Goal: Information Seeking & Learning: Check status

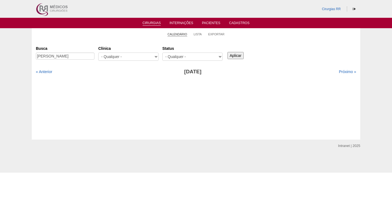
click at [178, 36] on link "Calendário" at bounding box center [178, 34] width 20 height 4
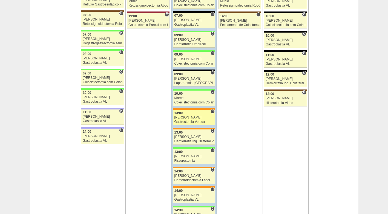
scroll to position [1013, 0]
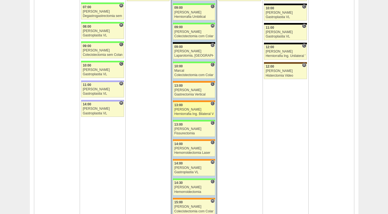
click at [193, 111] on div "Luiz Guilherme" at bounding box center [193, 110] width 39 height 4
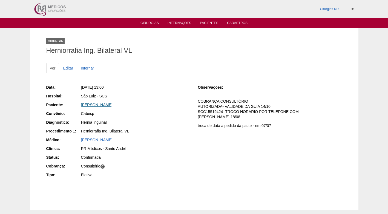
click at [109, 106] on link "Vera Lúcia Vieira Bassi" at bounding box center [96, 105] width 31 height 4
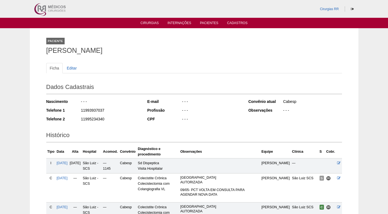
click at [213, 119] on div "- - -" at bounding box center [210, 119] width 59 height 7
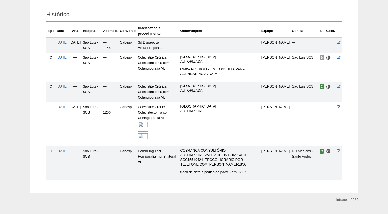
scroll to position [133, 0]
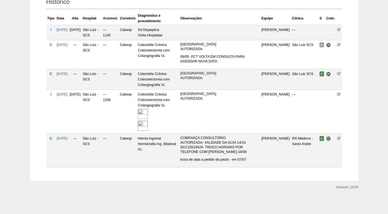
click at [226, 117] on td "FATURADA HOSPITAL AUTORIZADA" at bounding box center [219, 112] width 81 height 44
click at [241, 125] on td "FATURADA HOSPITAL AUTORIZADA" at bounding box center [219, 112] width 81 height 44
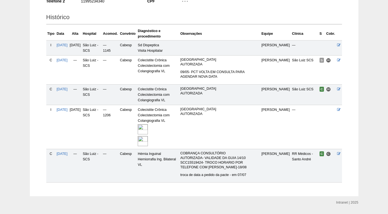
scroll to position [106, 0]
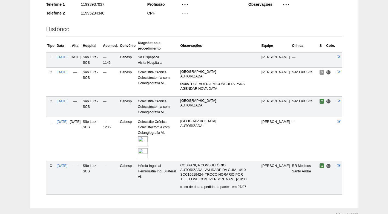
click at [232, 137] on td "FATURADA HOSPITAL AUTORIZADA" at bounding box center [219, 139] width 81 height 44
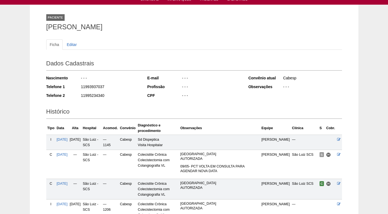
scroll to position [0, 0]
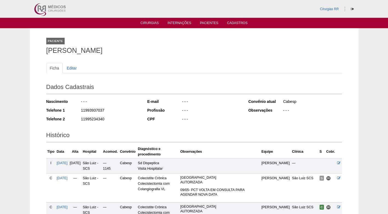
click at [161, 44] on div "Paciente Vera Lúcia Vieira Bassi" at bounding box center [194, 44] width 296 height 25
click at [155, 22] on link "Cirurgias" at bounding box center [149, 23] width 18 height 5
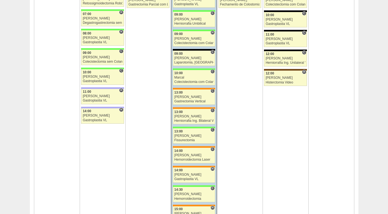
scroll to position [1013, 0]
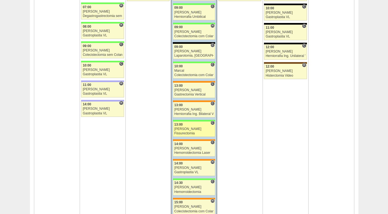
click at [193, 125] on div "13:00" at bounding box center [193, 125] width 39 height 4
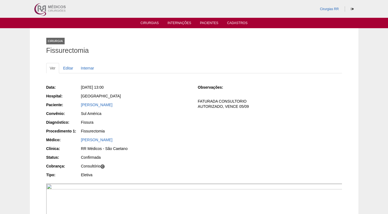
click at [193, 88] on div "Data: [DATE] 13:00 Hospital: [GEOGRAPHIC_DATA] Paciente: [PERSON_NAME] Convênio…" at bounding box center [194, 132] width 296 height 98
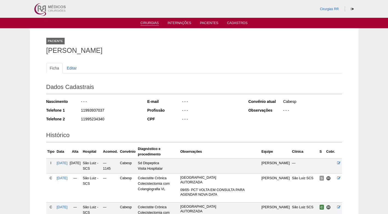
click at [147, 25] on link "Cirurgias" at bounding box center [149, 23] width 18 height 5
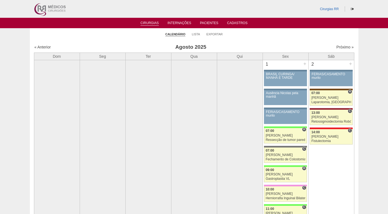
click at [273, 33] on ul "Calendário Lista Exportar" at bounding box center [194, 33] width 328 height 11
click at [194, 36] on link "Lista" at bounding box center [196, 34] width 8 height 4
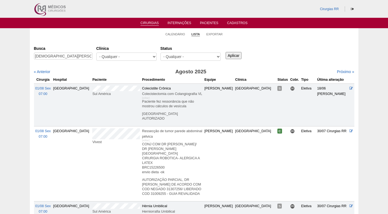
scroll to position [0, 18]
type input "[DEMOGRAPHIC_DATA][PERSON_NAME]"
click at [232, 56] on input "Aplicar" at bounding box center [234, 55] width 16 height 7
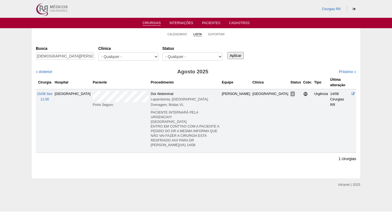
click at [291, 63] on div "Busca CRISTIANE FREDERICO VASCONCELOS Clínica - Qualquer - 6R Alphaville Assunç…" at bounding box center [196, 54] width 320 height 20
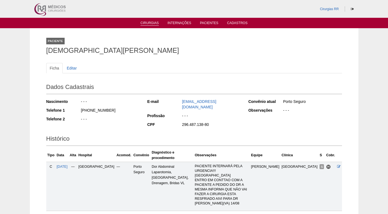
click at [146, 22] on link "Cirurgias" at bounding box center [149, 23] width 18 height 5
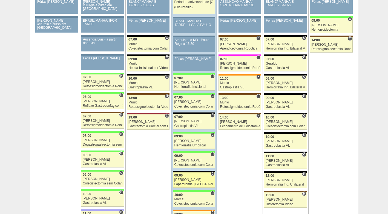
scroll to position [876, 0]
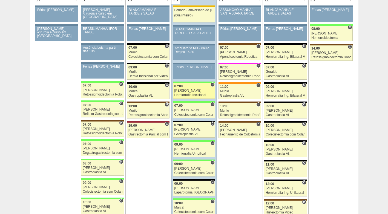
click at [196, 88] on link "87391 Felipe Rossi H 07:00 Felipe Rossi Herniorrafia Incisional Hospital Brasil…" at bounding box center [194, 90] width 42 height 15
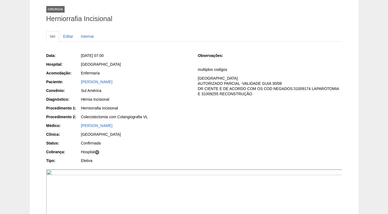
scroll to position [27, 0]
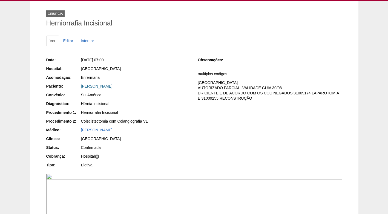
click at [105, 87] on link "[PERSON_NAME]" at bounding box center [96, 86] width 31 height 4
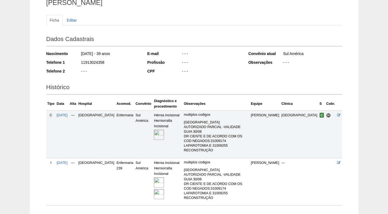
scroll to position [63, 0]
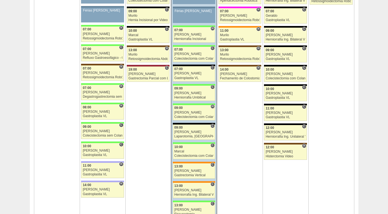
scroll to position [956, 0]
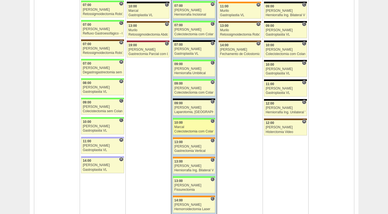
click at [193, 127] on div "Marcal" at bounding box center [193, 127] width 39 height 4
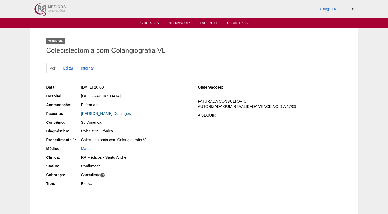
click at [89, 115] on link "Janaina Aparecida Domingos" at bounding box center [106, 113] width 50 height 4
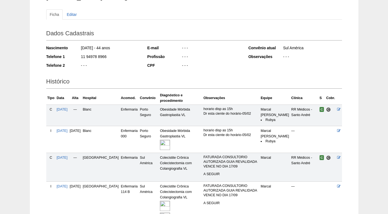
scroll to position [109, 0]
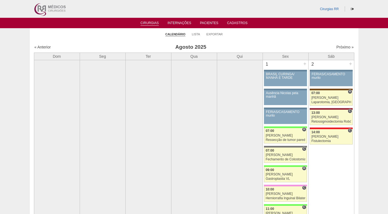
scroll to position [956, 0]
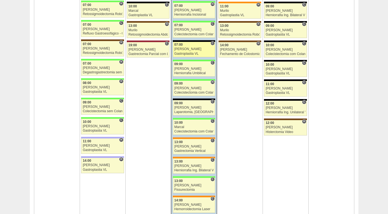
click at [194, 50] on div "Paulo Regina" at bounding box center [193, 49] width 39 height 4
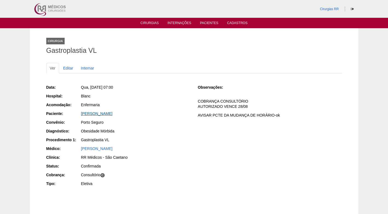
click at [102, 114] on link "[PERSON_NAME]" at bounding box center [96, 113] width 31 height 4
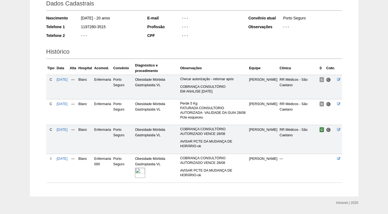
scroll to position [99, 0]
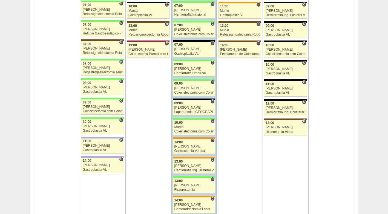
scroll to position [956, 0]
click at [190, 149] on div "Gastrectomia Vertical" at bounding box center [193, 151] width 39 height 4
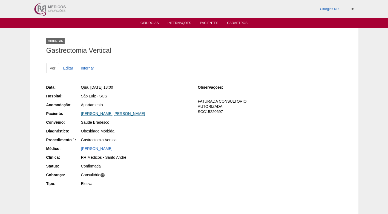
click at [108, 115] on link "[PERSON_NAME] [PERSON_NAME]" at bounding box center [113, 113] width 64 height 4
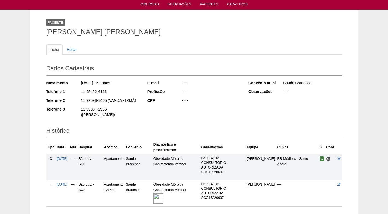
scroll to position [42, 0]
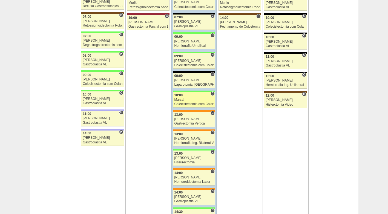
scroll to position [956, 0]
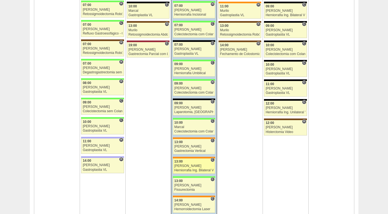
click at [187, 163] on div "13:00" at bounding box center [193, 162] width 39 height 4
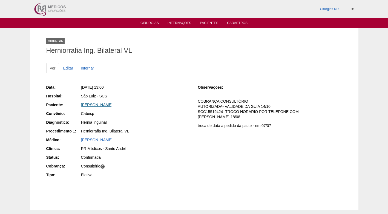
click at [86, 105] on link "Vera Lúcia Vieira Bassi" at bounding box center [96, 105] width 31 height 4
drag, startPoint x: 156, startPoint y: 119, endPoint x: 106, endPoint y: 85, distance: 60.8
click at [156, 119] on div "Data: Qua, 20/08/2025 - 13:00 Hospital: São Luiz - SCS Paciente: Vera Lúcia Vie…" at bounding box center [118, 132] width 144 height 98
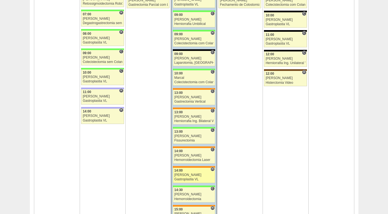
scroll to position [902, 0]
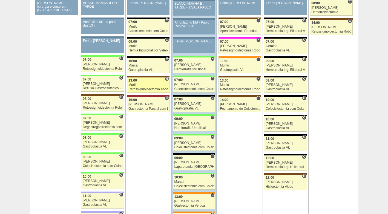
click at [143, 80] on div "13:00" at bounding box center [147, 81] width 39 height 4
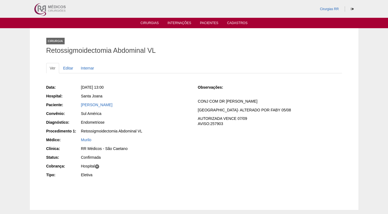
click at [265, 143] on div "Data: [DATE] 13:00 Hospital: [GEOGRAPHIC_DATA] Paciente: [PERSON_NAME] Convênio…" at bounding box center [194, 132] width 296 height 98
click at [295, 104] on div "Observações: CONJ COM DR [PERSON_NAME] HOSPITAL- ALTERADO POR FABY 05/08 AUTORI…" at bounding box center [270, 107] width 144 height 45
click at [292, 94] on div "Observações: CONJ COM DR [PERSON_NAME] HOSPITAL- ALTERADO POR FABY 05/08 AUTORI…" at bounding box center [270, 107] width 144 height 45
click at [284, 91] on div "Observações: CONJ COM DR [PERSON_NAME] HOSPITAL- ALTERADO POR FABY 05/08 AUTORI…" at bounding box center [270, 107] width 144 height 45
click at [152, 25] on link "Cirurgias" at bounding box center [149, 23] width 18 height 5
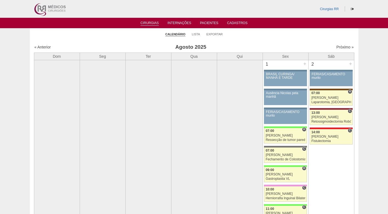
click at [340, 44] on div "« Anterior Agosto 2025 Próximo »" at bounding box center [194, 48] width 320 height 9
click at [340, 46] on link "Próximo »" at bounding box center [344, 47] width 17 height 4
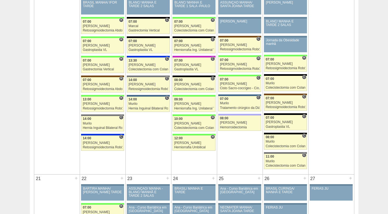
scroll to position [465, 0]
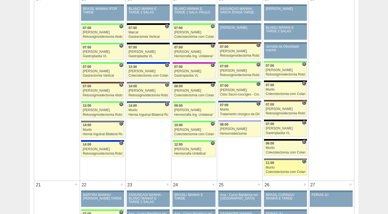
click at [292, 172] on div "Colecistectomia com Colangiografia VL" at bounding box center [286, 172] width 40 height 4
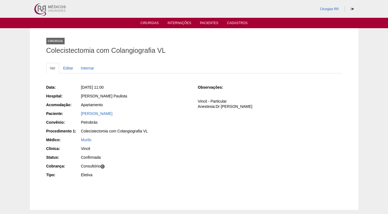
drag, startPoint x: 215, startPoint y: 161, endPoint x: 212, endPoint y: 157, distance: 5.2
click at [213, 159] on div "Data: [DATE] 11:00 Hospital: Oswaldo Cruz Paulista Acomodação: Apartamento Paci…" at bounding box center [194, 132] width 296 height 98
click at [175, 111] on div "[PERSON_NAME]" at bounding box center [135, 113] width 109 height 5
click at [170, 111] on div "LINCOLN SHIODIRO ISHIKAWA" at bounding box center [135, 113] width 109 height 5
click at [242, 120] on div "Data: Sex, 19/09/2025 - 11:00 Hospital: Oswaldo Cruz Paulista Acomodação: Apart…" at bounding box center [194, 132] width 296 height 98
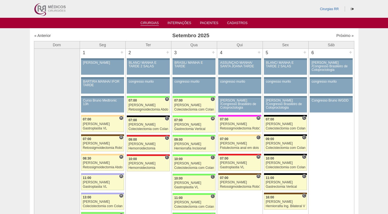
click at [150, 23] on link "Cirurgias" at bounding box center [149, 23] width 18 height 5
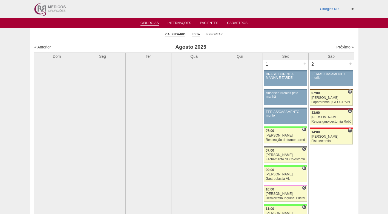
click at [193, 34] on link "Lista" at bounding box center [196, 34] width 8 height 4
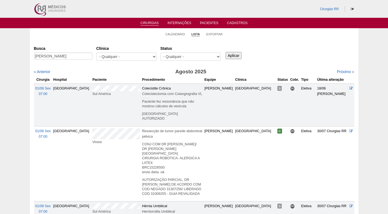
type input "Claudiano Jorge"
click at [234, 55] on input "Aplicar" at bounding box center [234, 55] width 16 height 7
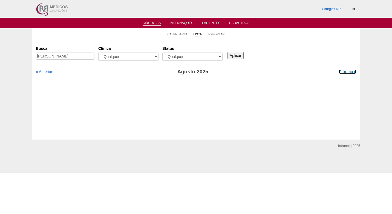
click at [339, 73] on link "Próximo »" at bounding box center [347, 72] width 17 height 4
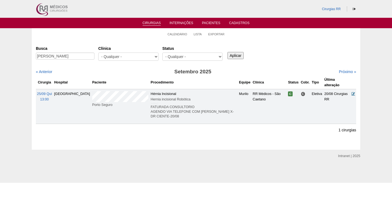
click at [351, 92] on icon at bounding box center [353, 94] width 4 height 4
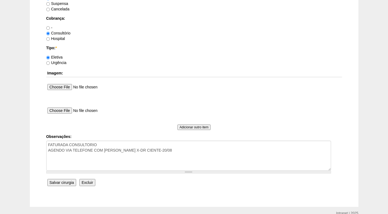
scroll to position [491, 0]
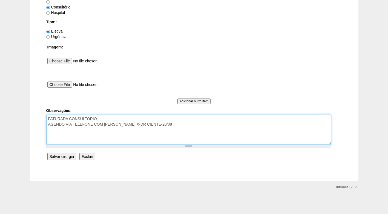
click at [118, 118] on textarea "FATURADA CONSULTORIO AGENDO VIA TELEFONE COM MARIA ROBO X-DR CIENTE-20/08" at bounding box center [188, 130] width 285 height 30
click at [175, 125] on textarea "FATURADA CONSULTORIO AGENDO VIA TELEFONE COM MARIA ROBO X-DR CIENTE-20/08" at bounding box center [188, 130] width 285 height 30
click at [154, 119] on textarea "FATURADA CONSULTORIO AGENDO VIA TELEFONE COM MARIA ROBO X-DR CIENTE-20/08" at bounding box center [188, 130] width 285 height 30
type textarea "FATURADA CONSULTORIO - data a definir AGENDO VIA TELEFONE COM MARIA ROBO X-DR C…"
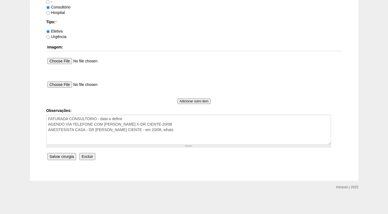
click at [66, 158] on input "Salvar cirurgia" at bounding box center [61, 156] width 29 height 7
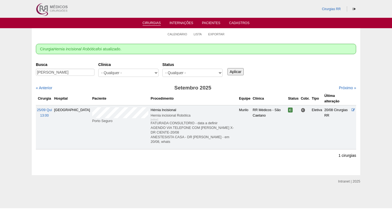
click at [315, 69] on div "Busca [PERSON_NAME] [GEOGRAPHIC_DATA] - Qualquer - 6R Alphaville Assunção Barti…" at bounding box center [196, 70] width 320 height 20
click at [172, 34] on link "Calendário" at bounding box center [178, 34] width 20 height 4
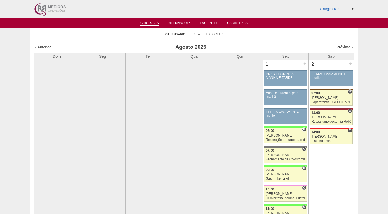
click at [269, 34] on ul "Calendário Lista Exportar" at bounding box center [194, 33] width 328 height 11
click at [195, 33] on link "Lista" at bounding box center [196, 34] width 8 height 4
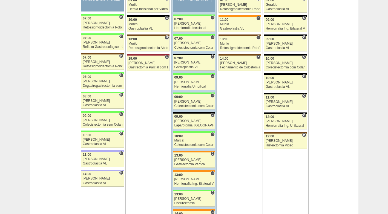
scroll to position [958, 0]
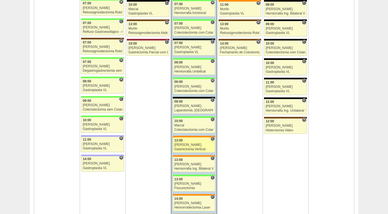
click at [191, 144] on div "[PERSON_NAME]" at bounding box center [193, 145] width 39 height 4
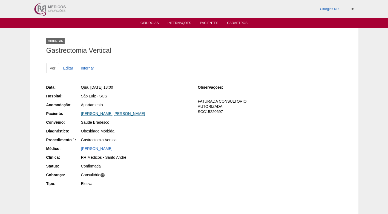
click at [113, 113] on link "MARCELO GARCIA DA SILVA" at bounding box center [113, 113] width 64 height 4
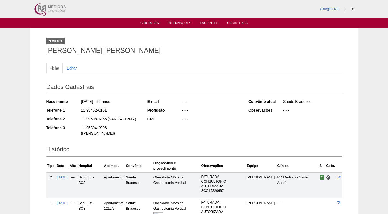
drag, startPoint x: 103, startPoint y: 110, endPoint x: 77, endPoint y: 109, distance: 26.0
click at [77, 109] on div "Telefone 1 11 95452-6161" at bounding box center [93, 111] width 94 height 7
copy div "11 95452-6161"
click at [131, 104] on div "01/08/1973 - 52 anos" at bounding box center [109, 102] width 59 height 7
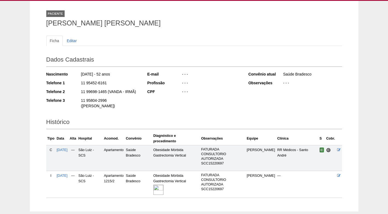
click at [188, 97] on div "E-mail - - - Profissão - - - CPF - - -" at bounding box center [194, 84] width 94 height 28
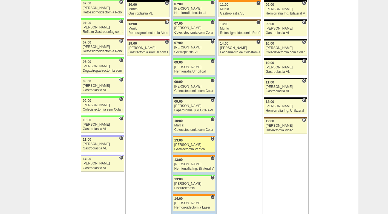
scroll to position [958, 0]
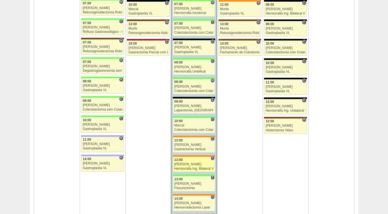
click at [189, 163] on div "[PERSON_NAME]" at bounding box center [193, 165] width 39 height 4
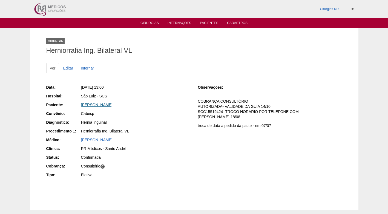
click at [112, 106] on link "Vera Lúcia Vieira Bassi" at bounding box center [96, 105] width 31 height 4
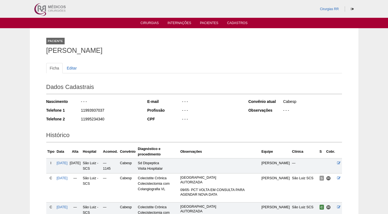
drag, startPoint x: 107, startPoint y: 111, endPoint x: 78, endPoint y: 111, distance: 29.3
click at [78, 111] on div "Telefone 1 11993937037" at bounding box center [93, 111] width 94 height 7
copy div "11993937037"
click at [137, 111] on div "11993937037" at bounding box center [109, 111] width 59 height 7
click at [111, 109] on div "11993937037" at bounding box center [109, 111] width 59 height 7
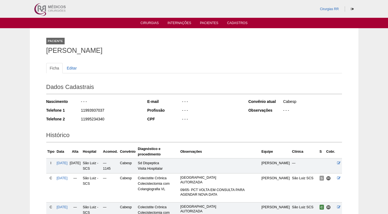
drag, startPoint x: 108, startPoint y: 111, endPoint x: 80, endPoint y: 110, distance: 27.4
click at [80, 110] on div "11993937037" at bounding box center [109, 111] width 59 height 7
copy div "11993937037"
click at [123, 110] on div "11993937037" at bounding box center [109, 111] width 59 height 7
click at [140, 48] on h1 "Vera Lúcia Vieira Bassi" at bounding box center [194, 50] width 296 height 7
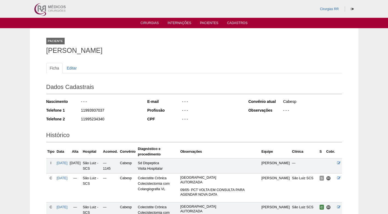
drag, startPoint x: 105, startPoint y: 119, endPoint x: 76, endPoint y: 122, distance: 28.8
click at [76, 122] on div "Telefone 2 11995234340" at bounding box center [93, 119] width 94 height 7
copy div "11995234340"
click at [139, 71] on ul "Ficha Editar" at bounding box center [194, 68] width 296 height 10
click at [148, 24] on link "Cirurgias" at bounding box center [149, 23] width 18 height 5
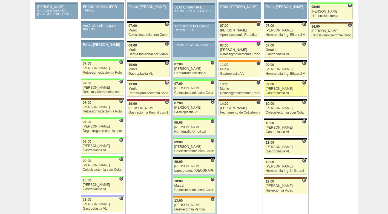
scroll to position [903, 0]
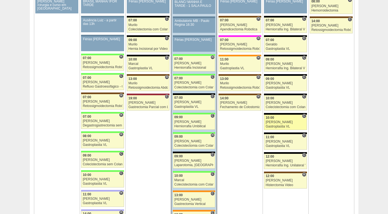
click at [281, 122] on div "[PERSON_NAME]" at bounding box center [286, 122] width 40 height 4
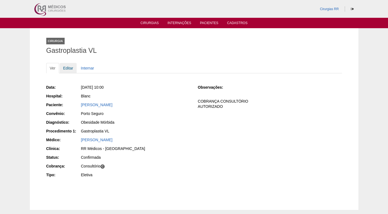
click at [72, 68] on link "Editar" at bounding box center [68, 68] width 17 height 10
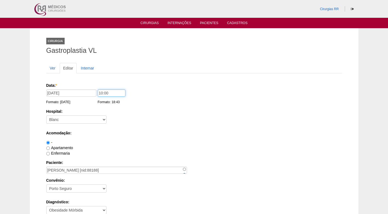
click at [102, 93] on input "10:00" at bounding box center [112, 93] width 28 height 7
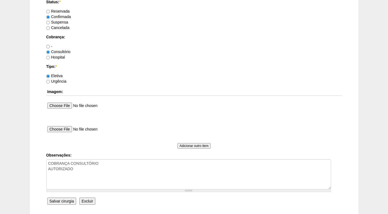
scroll to position [491, 0]
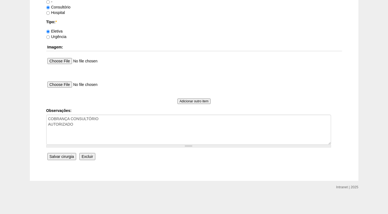
type input "14:00"
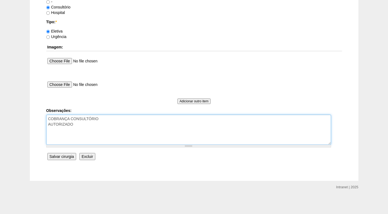
click at [88, 125] on textarea "COBRANÇA CONSULTÓRIO AUTORIZADO" at bounding box center [188, 130] width 285 height 30
type textarea "COBRANÇA CONSULTÓRIO AUTORIZADO A SEGUIR"
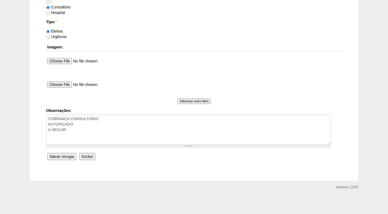
click at [66, 159] on input "Salvar cirurgia" at bounding box center [61, 156] width 29 height 7
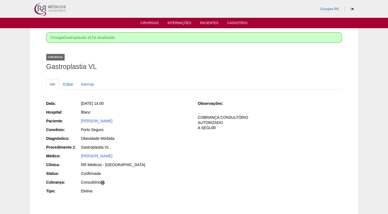
click at [182, 143] on div "Data: [DATE] 14:00 Hospital: Blanc Paciente: [PERSON_NAME] Convênio: [GEOGRAPHI…" at bounding box center [118, 148] width 144 height 98
click at [149, 23] on link "Cirurgias" at bounding box center [149, 23] width 18 height 5
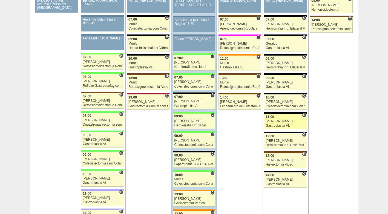
scroll to position [903, 0]
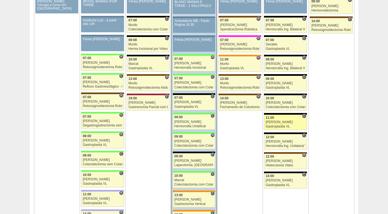
click at [286, 125] on div "Gastroplastia VL" at bounding box center [286, 127] width 40 height 4
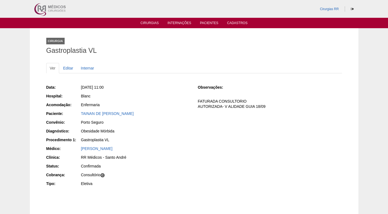
click at [160, 82] on div "Data: [DATE] 11:00 Hospital: Blanc Acomodação: Enfermaria Paciente: TAINAN DE […" at bounding box center [194, 142] width 296 height 126
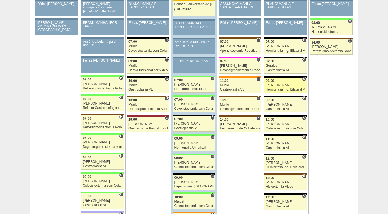
scroll to position [876, 0]
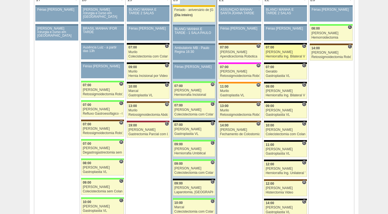
click at [285, 51] on div "[PERSON_NAME]" at bounding box center [286, 52] width 40 height 4
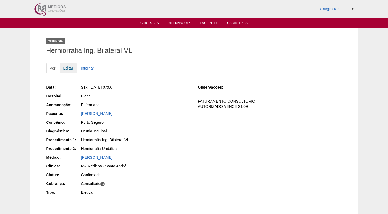
click at [66, 67] on link "Editar" at bounding box center [68, 68] width 17 height 10
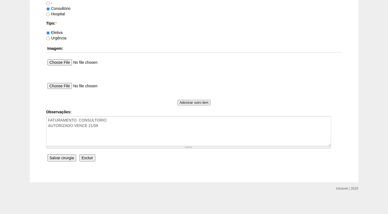
scroll to position [491, 0]
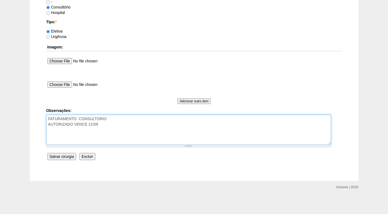
click at [108, 128] on textarea "FATURAMENTO CONSULTORIO AUTORIZADO VENCE 21/09" at bounding box center [188, 130] width 285 height 30
drag, startPoint x: 116, startPoint y: 128, endPoint x: 62, endPoint y: 130, distance: 54.0
click at [62, 130] on textarea "FATURAMENTO CONSULTORIO AUTORIZADO VENCE 21/09" at bounding box center [188, 130] width 285 height 30
click at [97, 133] on textarea "FATURAMENTO CONSULTORIO AUTORIZADO VENCE 21/09" at bounding box center [188, 130] width 285 height 30
drag, startPoint x: 128, startPoint y: 133, endPoint x: 43, endPoint y: 130, distance: 84.4
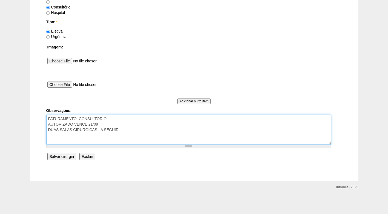
type textarea "FATURAMENTO CONSULTORIO AUTORIZADO VENCE 21/09 DUAS SALAS CIRURGICAS - A SEGUIR"
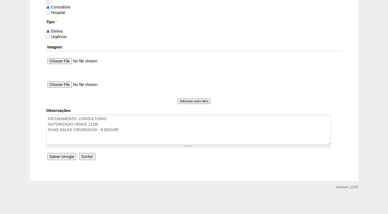
click at [71, 158] on input "Salvar cirurgia" at bounding box center [61, 156] width 29 height 7
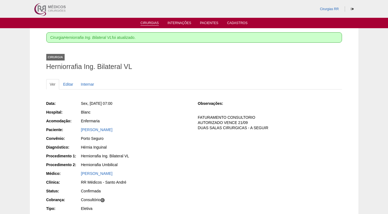
click at [148, 23] on link "Cirurgias" at bounding box center [149, 23] width 18 height 5
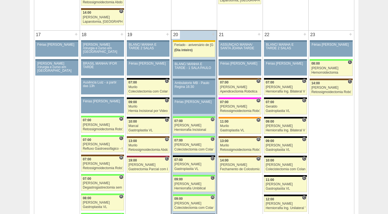
scroll to position [903, 0]
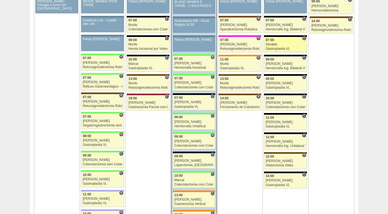
click at [283, 43] on div "Geraldo" at bounding box center [286, 45] width 40 height 4
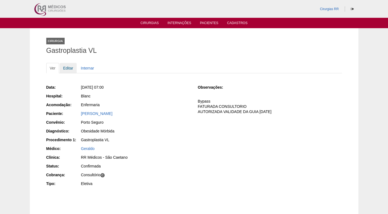
click at [66, 69] on link "Editar" at bounding box center [68, 68] width 17 height 10
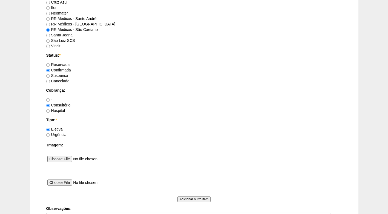
scroll to position [491, 0]
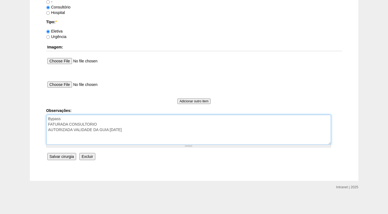
click at [131, 127] on textarea "Bypass FATURADA CONSULTORIO AUTORIZADA VALIDADE DA GUIA 18/09/25" at bounding box center [188, 130] width 285 height 30
paste textarea "DUAS SALAS CIRURGICAS - A SEGUIR"
click at [126, 127] on textarea "Bypass FATURADA CONSULTORIO AUTORIZADA VALIDADE DA GUIA 18/09/25" at bounding box center [188, 130] width 285 height 30
click at [125, 128] on textarea "Bypass FATURADA CONSULTORIO AUTORIZADA VALIDADE DA GUIA 18/09/25" at bounding box center [188, 130] width 285 height 30
type textarea "Bypass FATURADA CONSULTORIO AUTORIZADA VALIDADE DA GUIA 18/09/25 DUAS SALAS CIR…"
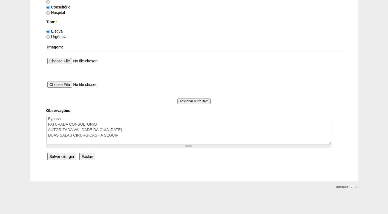
click at [64, 155] on input "Salvar cirurgia" at bounding box center [61, 156] width 29 height 7
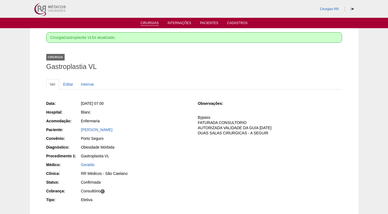
click at [154, 23] on link "Cirurgias" at bounding box center [149, 23] width 18 height 5
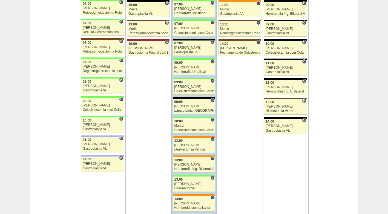
scroll to position [985, 0]
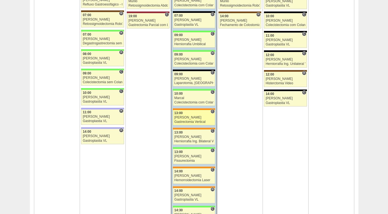
click at [186, 117] on div "[PERSON_NAME]" at bounding box center [193, 118] width 39 height 4
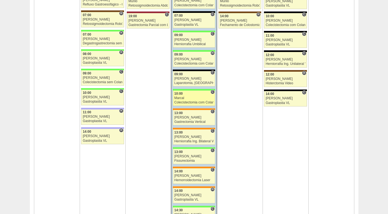
scroll to position [985, 0]
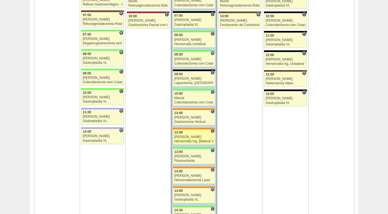
click at [193, 139] on link "87497 Luiz Guilherme C 13:00 Luiz Guilherme Herniorrafia Ing. Bilateral VL Hosp…" at bounding box center [194, 136] width 42 height 15
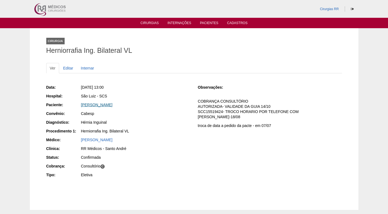
click at [112, 103] on link "[PERSON_NAME]" at bounding box center [96, 105] width 31 height 4
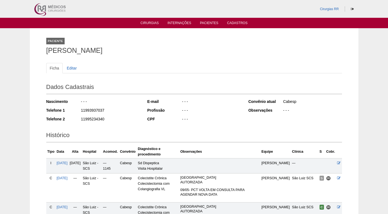
drag, startPoint x: 106, startPoint y: 108, endPoint x: 73, endPoint y: 109, distance: 33.4
click at [73, 109] on div "Telefone 1 11993937037" at bounding box center [93, 111] width 94 height 7
copy div "11993937037"
drag, startPoint x: 104, startPoint y: 118, endPoint x: 81, endPoint y: 120, distance: 22.8
click at [81, 120] on div "11995234340" at bounding box center [109, 119] width 59 height 7
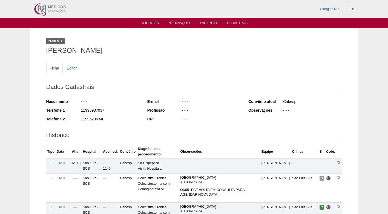
copy div "11995234340"
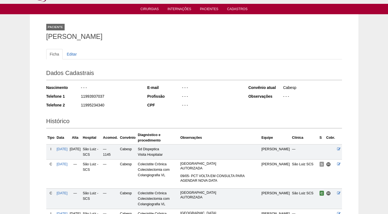
scroll to position [13, 0]
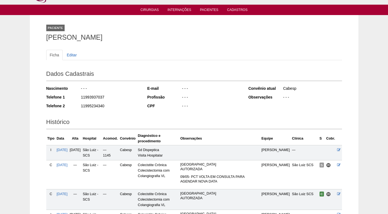
click at [148, 71] on h2 "Dados Cadastrais" at bounding box center [194, 74] width 296 height 13
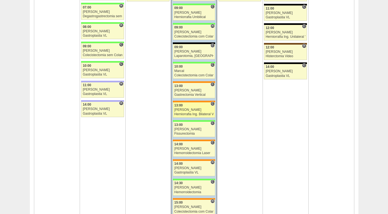
scroll to position [1013, 0]
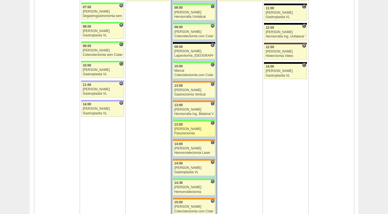
click at [187, 132] on div "Fissurectomia" at bounding box center [193, 134] width 39 height 4
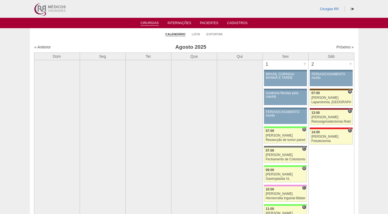
scroll to position [1013, 0]
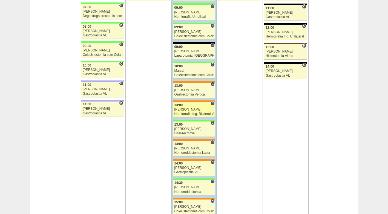
click at [194, 111] on div "Luiz Guilherme" at bounding box center [193, 110] width 39 height 4
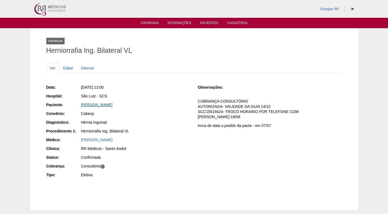
click at [102, 105] on link "[PERSON_NAME]" at bounding box center [96, 105] width 31 height 4
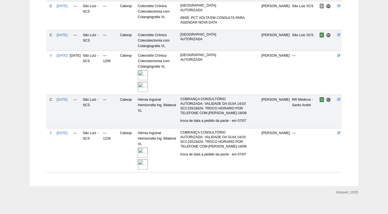
scroll to position [177, 0]
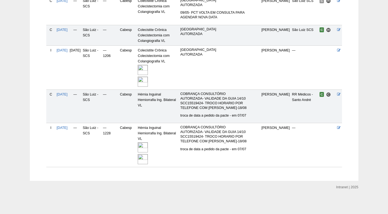
click at [148, 157] on img at bounding box center [143, 159] width 10 height 10
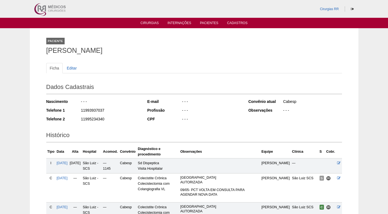
scroll to position [177, 0]
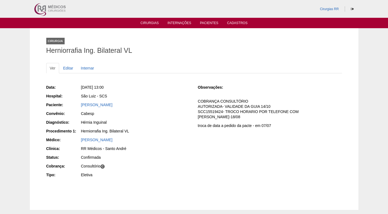
click at [148, 98] on div "São Luiz - SCS" at bounding box center [135, 95] width 109 height 5
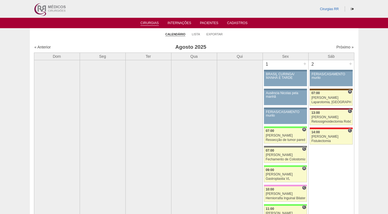
scroll to position [1013, 0]
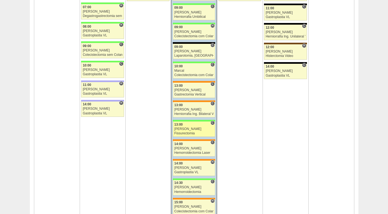
click at [184, 128] on div "Juliana" at bounding box center [193, 129] width 39 height 4
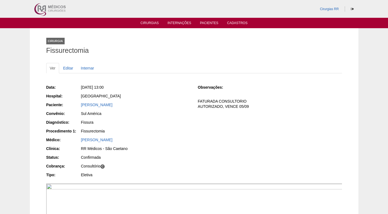
click at [141, 127] on div "Data: Qua, 20/08/2025 - 13:00 Hospital: Brasil Paciente: QUERTON RIBAMAR PRADO …" at bounding box center [118, 132] width 144 height 98
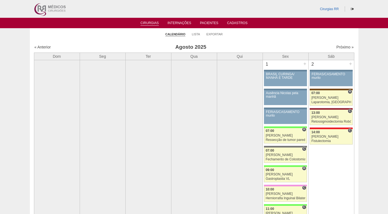
scroll to position [1013, 0]
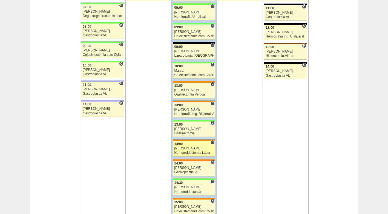
click at [189, 147] on div "[PERSON_NAME]" at bounding box center [193, 149] width 39 height 4
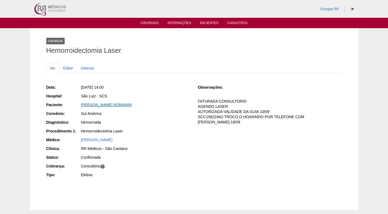
click at [115, 105] on link "[PERSON_NAME] ROMANIN" at bounding box center [106, 105] width 51 height 4
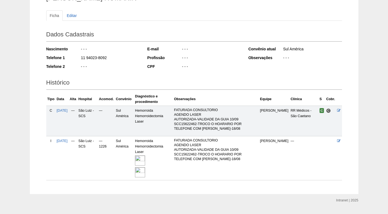
scroll to position [60, 0]
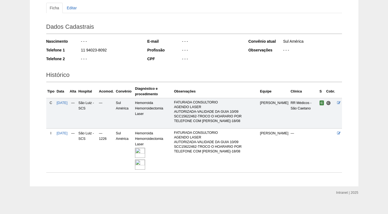
click at [145, 148] on img at bounding box center [140, 153] width 10 height 10
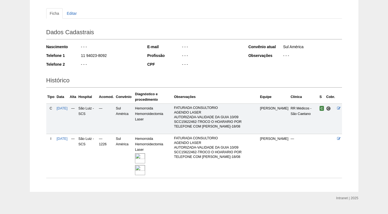
scroll to position [60, 0]
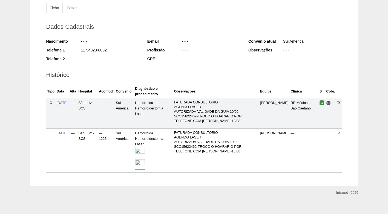
click at [216, 72] on h2 "Histórico" at bounding box center [194, 76] width 296 height 13
click at [172, 117] on td "Hemorroida Hemorroidectomia Laser" at bounding box center [153, 113] width 39 height 30
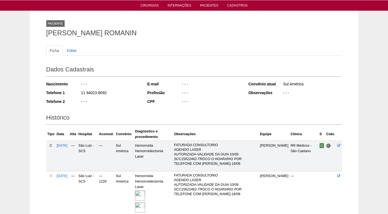
scroll to position [5, 0]
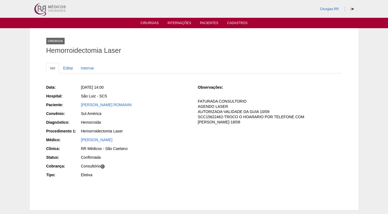
click at [163, 132] on div "Hemorroidectomia Laser" at bounding box center [135, 130] width 109 height 5
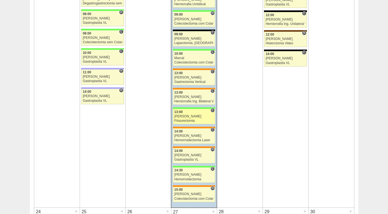
scroll to position [1040, 0]
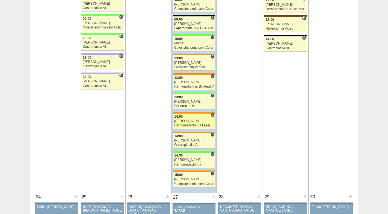
click at [187, 122] on div "Luiz Guilherme" at bounding box center [193, 121] width 39 height 4
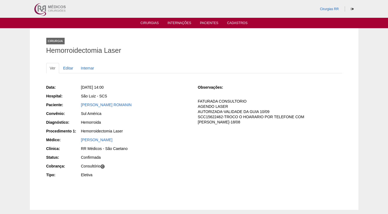
click at [176, 96] on div "São Luiz - SCS" at bounding box center [135, 95] width 109 height 5
click at [116, 103] on link "[PERSON_NAME] ROMANIN" at bounding box center [106, 105] width 51 height 4
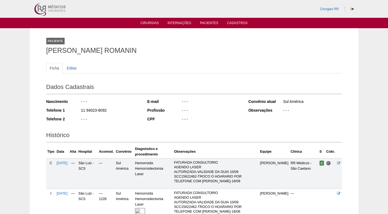
drag, startPoint x: 106, startPoint y: 111, endPoint x: 77, endPoint y: 113, distance: 29.9
click at [77, 113] on div "Telefone 1 11 94023-8092" at bounding box center [93, 111] width 94 height 7
copy div "11 94023-8092"
click at [130, 112] on div "11 94023-8092" at bounding box center [109, 111] width 59 height 7
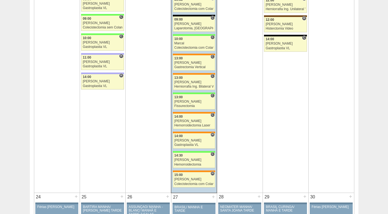
scroll to position [1040, 0]
click at [191, 135] on div "14:00" at bounding box center [193, 136] width 39 height 4
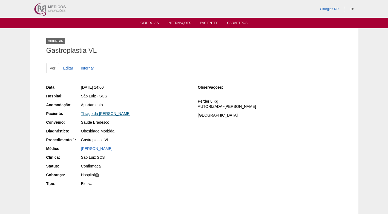
click at [100, 113] on link "Thiago da [PERSON_NAME]" at bounding box center [106, 113] width 50 height 4
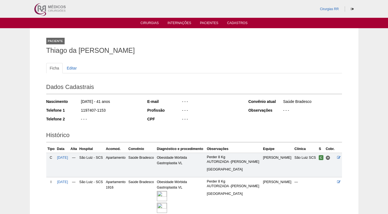
click at [100, 113] on div "1197407-1153" at bounding box center [109, 111] width 59 height 7
drag, startPoint x: 106, startPoint y: 111, endPoint x: 77, endPoint y: 113, distance: 28.6
click at [77, 113] on div "Telefone 1 1197407-1153" at bounding box center [93, 111] width 94 height 7
copy div "1197407-1153"
click at [127, 118] on div "- - -" at bounding box center [109, 119] width 59 height 7
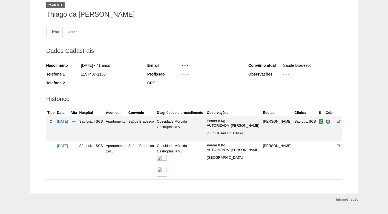
scroll to position [21, 0]
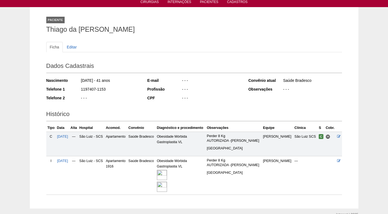
click at [189, 111] on h2 "Histórico" at bounding box center [194, 115] width 296 height 13
click at [208, 76] on div "E-mail - - - Profissão - - - CPF - - -" at bounding box center [194, 90] width 94 height 28
click at [136, 61] on h2 "Dados Cadastrais" at bounding box center [194, 66] width 296 height 13
click at [204, 90] on div "- - -" at bounding box center [210, 89] width 59 height 7
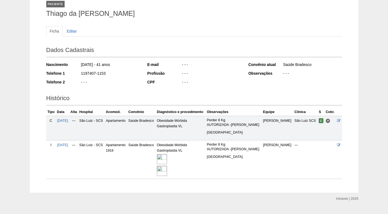
scroll to position [48, 0]
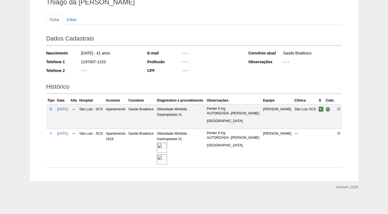
click at [167, 148] on img at bounding box center [162, 148] width 10 height 10
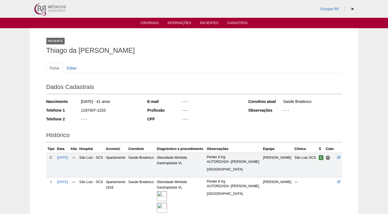
drag, startPoint x: 108, startPoint y: 109, endPoint x: 83, endPoint y: 109, distance: 24.4
click at [83, 109] on div "1197407-1153" at bounding box center [109, 111] width 59 height 7
click at [101, 111] on div "1197407-1153" at bounding box center [109, 111] width 59 height 7
drag, startPoint x: 109, startPoint y: 112, endPoint x: 80, endPoint y: 111, distance: 29.3
click at [80, 111] on div "Telefone 1 1197407-1153" at bounding box center [93, 111] width 94 height 7
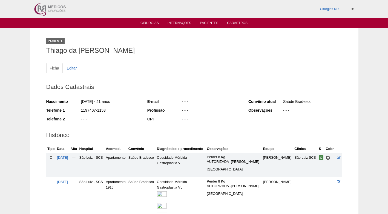
copy div "1197407-1153"
click at [121, 106] on div "Nascimento 08/05/1984 - 41 anos Telefone 1 1197407-1153 Telefone 2 - - -" at bounding box center [93, 112] width 94 height 30
click at [132, 60] on div "Ficha Editar Dados Cadastrais Nascimento 08/05/1984 - 41 anos Telefone 1 119740…" at bounding box center [194, 136] width 296 height 158
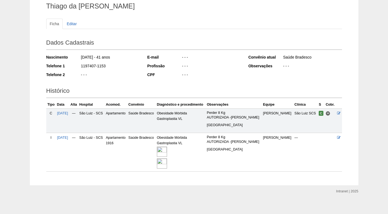
scroll to position [48, 0]
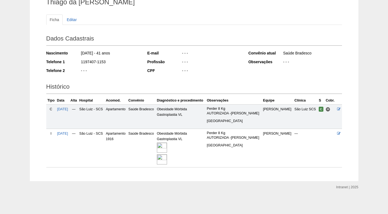
click at [167, 147] on img at bounding box center [162, 148] width 10 height 10
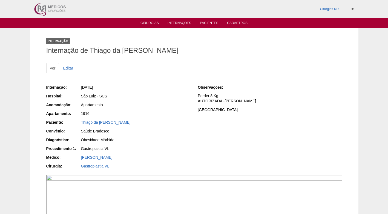
drag, startPoint x: 168, startPoint y: 109, endPoint x: 155, endPoint y: 101, distance: 14.7
click at [167, 109] on div "Internação: 20/08/2025 Hospital: São Luiz - SCS Acomodação: Apartamento Apartam…" at bounding box center [118, 128] width 144 height 90
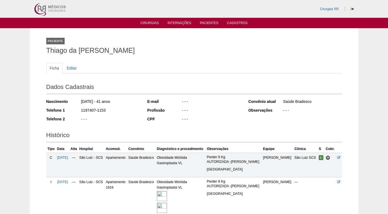
scroll to position [48, 0]
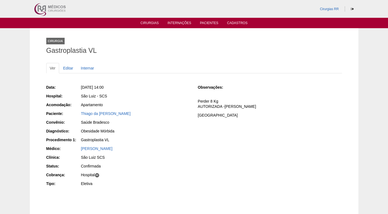
click at [158, 117] on div "Thiago da Sllva Andrade" at bounding box center [135, 114] width 110 height 7
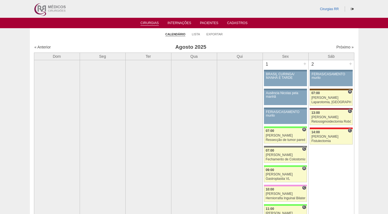
scroll to position [1040, 0]
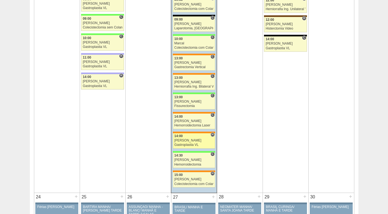
click at [191, 141] on div "[PERSON_NAME]" at bounding box center [193, 141] width 39 height 4
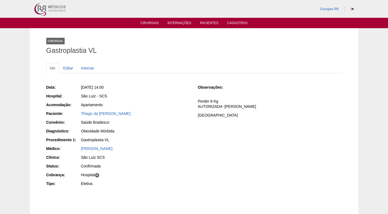
click at [146, 135] on div "Obesidade Mórbida" at bounding box center [135, 131] width 110 height 7
click at [148, 118] on div "Data: Qua, 20/08/2025 - 14:00 Hospital: São Luiz - SCS Acomodação: Apartamento …" at bounding box center [118, 136] width 144 height 107
click at [165, 113] on div "Thiago da Sllva Andrade" at bounding box center [135, 113] width 109 height 5
click at [138, 108] on div "Apartamento" at bounding box center [135, 105] width 110 height 7
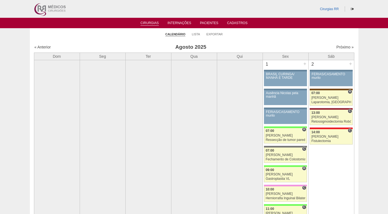
scroll to position [1040, 0]
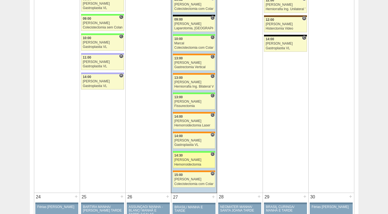
click at [193, 160] on div "[PERSON_NAME]" at bounding box center [193, 160] width 39 height 4
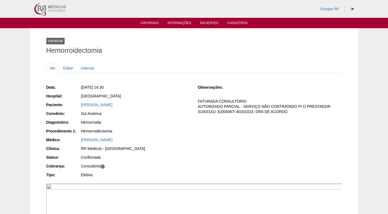
click at [237, 111] on p "FATURADA CONSULTORIO AUTORIZADO PARCIAL - SERVIÇO NÃO CONTRATADO P/ O PRESTADOR…" at bounding box center [270, 107] width 144 height 16
click at [112, 104] on link "[PERSON_NAME]" at bounding box center [96, 105] width 31 height 4
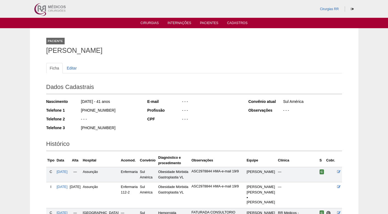
click at [107, 74] on div "Ficha Editar" at bounding box center [194, 71] width 296 height 16
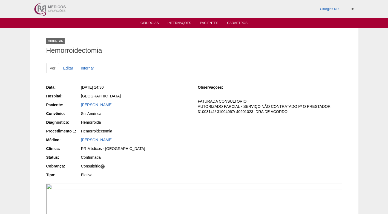
click at [159, 117] on div "Sul América" at bounding box center [135, 114] width 110 height 7
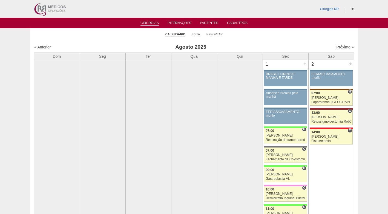
scroll to position [1040, 0]
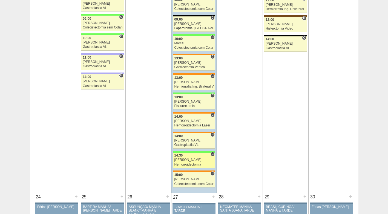
click at [191, 157] on div "14:30" at bounding box center [193, 156] width 39 height 4
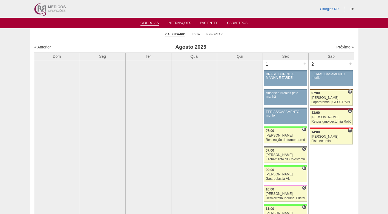
scroll to position [1040, 0]
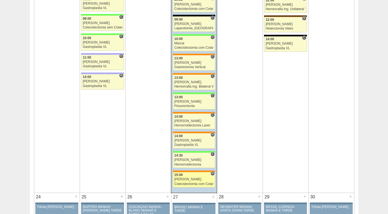
click at [190, 181] on div "[PERSON_NAME]" at bounding box center [193, 180] width 39 height 4
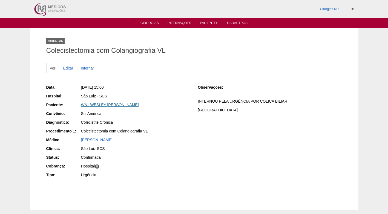
click at [128, 103] on link "WNILWESLEY SAMPAIO MARTINS" at bounding box center [110, 105] width 58 height 4
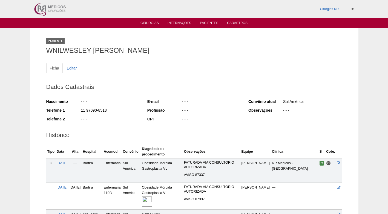
drag, startPoint x: 106, startPoint y: 109, endPoint x: 76, endPoint y: 110, distance: 29.9
click at [76, 110] on div "Telefone 1 11 97090-8513" at bounding box center [93, 111] width 94 height 7
copy div "11 97090-8513"
click at [126, 111] on div "11 97090-8513" at bounding box center [109, 111] width 59 height 7
click at [174, 91] on h2 "Dados Cadastrais" at bounding box center [194, 88] width 296 height 13
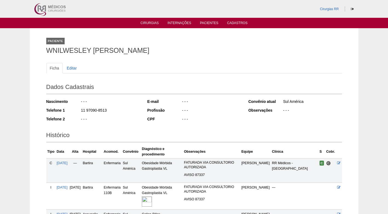
click at [116, 88] on h2 "Dados Cadastrais" at bounding box center [194, 88] width 296 height 13
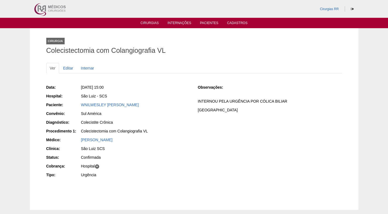
click at [218, 114] on div "Observações: INTERNOU PELA URGÊNCIA POR CÓLICA BILIAR COBRANÇA HOSPITAL" at bounding box center [270, 101] width 144 height 32
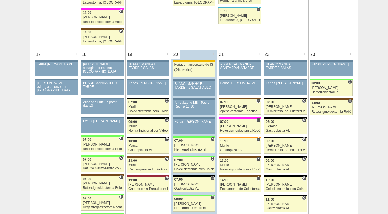
scroll to position [821, 0]
